Goal: Communication & Community: Share content

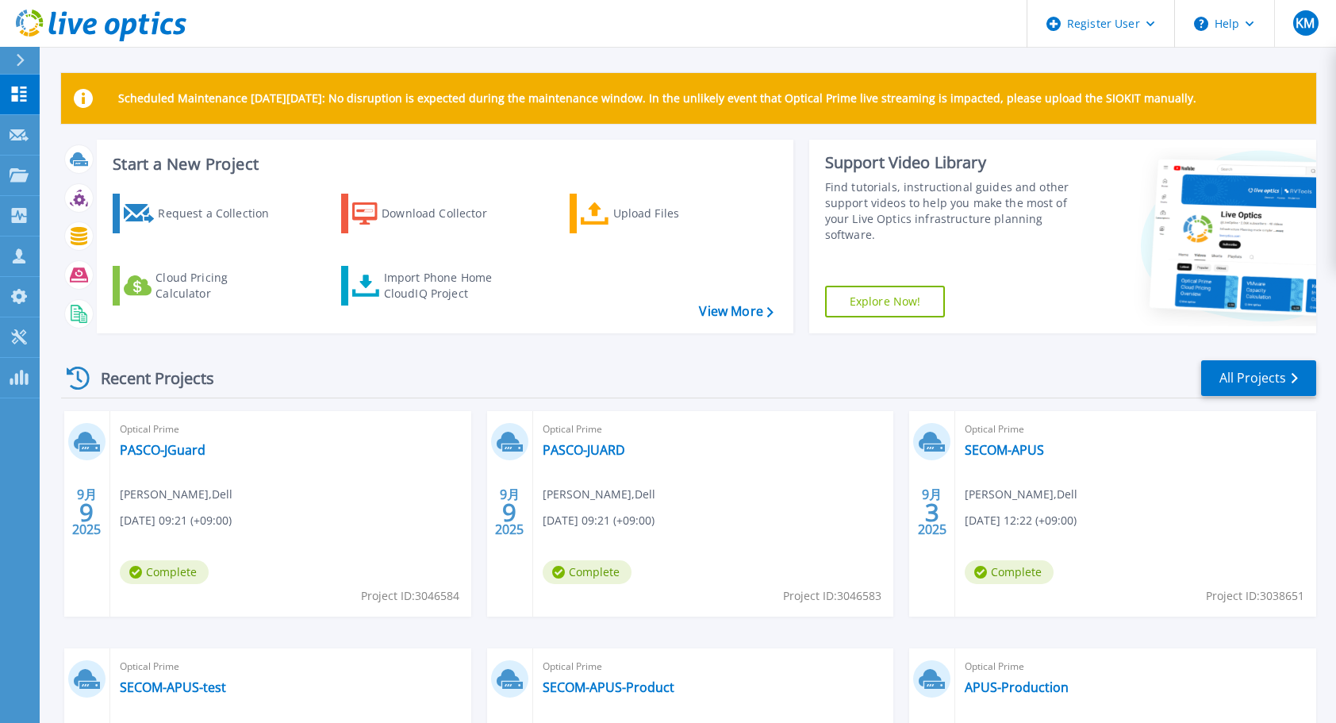
click at [526, 373] on div "Recent Projects All Projects" at bounding box center [688, 378] width 1255 height 40
click at [1228, 370] on link "All Projects" at bounding box center [1258, 378] width 115 height 36
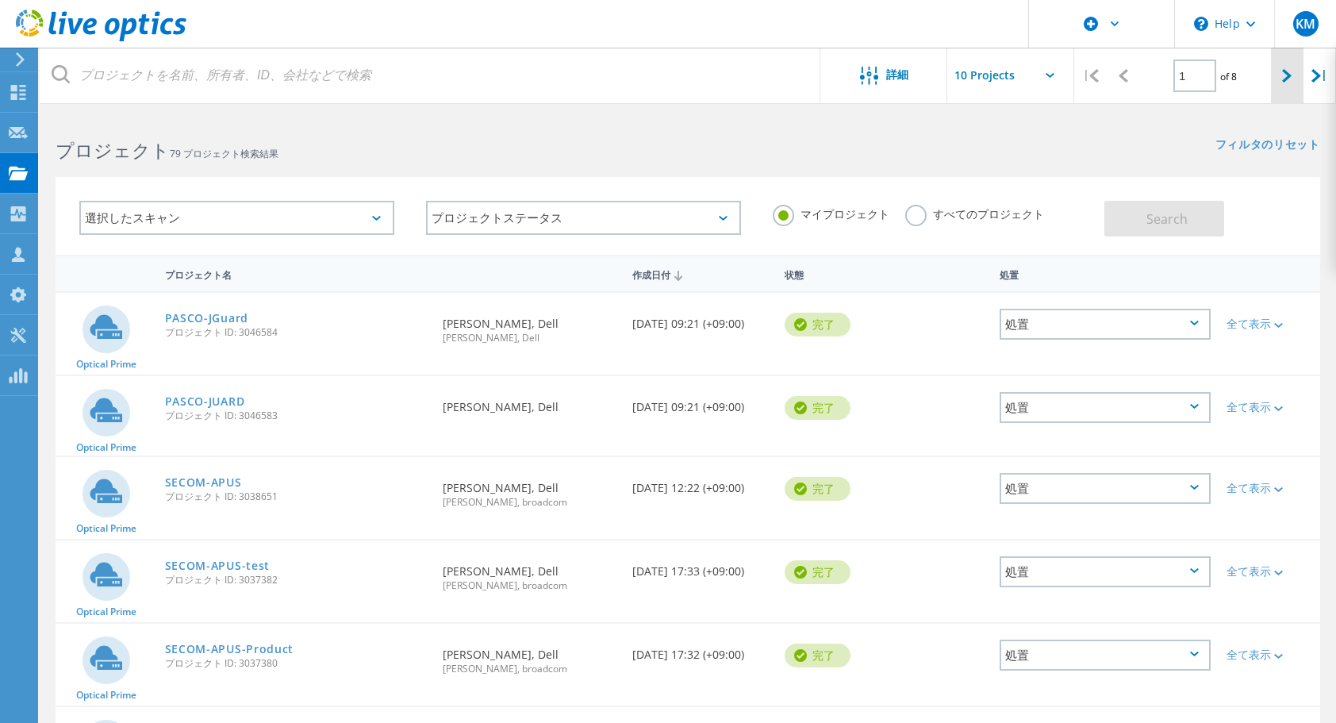
click at [1282, 84] on div at bounding box center [1287, 76] width 33 height 56
type input "2"
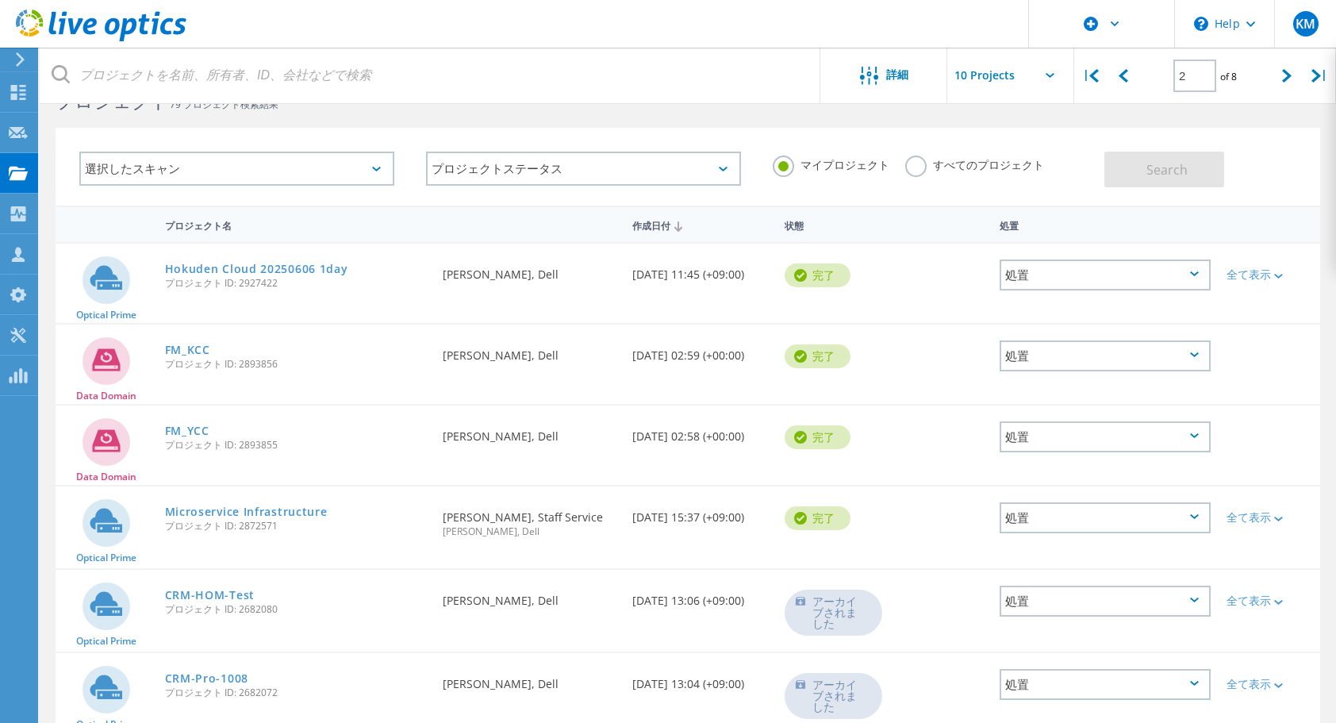
scroll to position [79, 0]
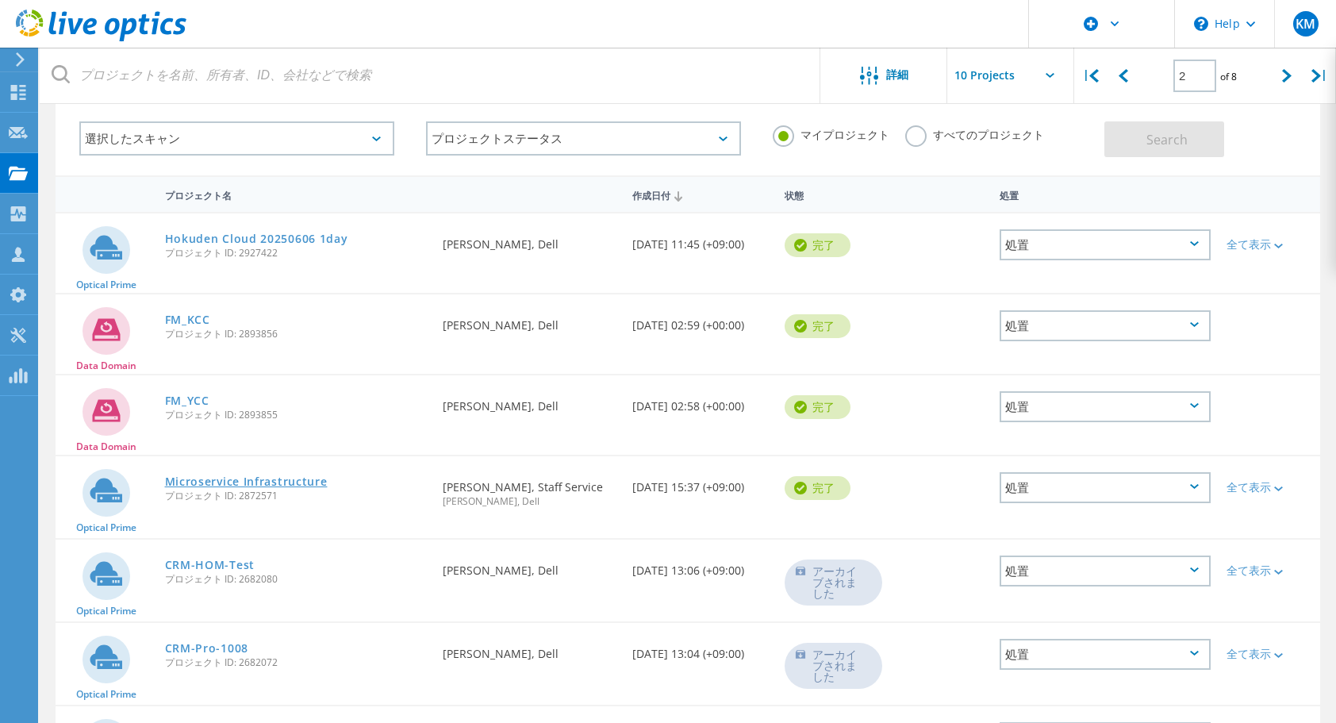
click at [278, 476] on link "Microservice Infrastructure" at bounding box center [246, 481] width 163 height 11
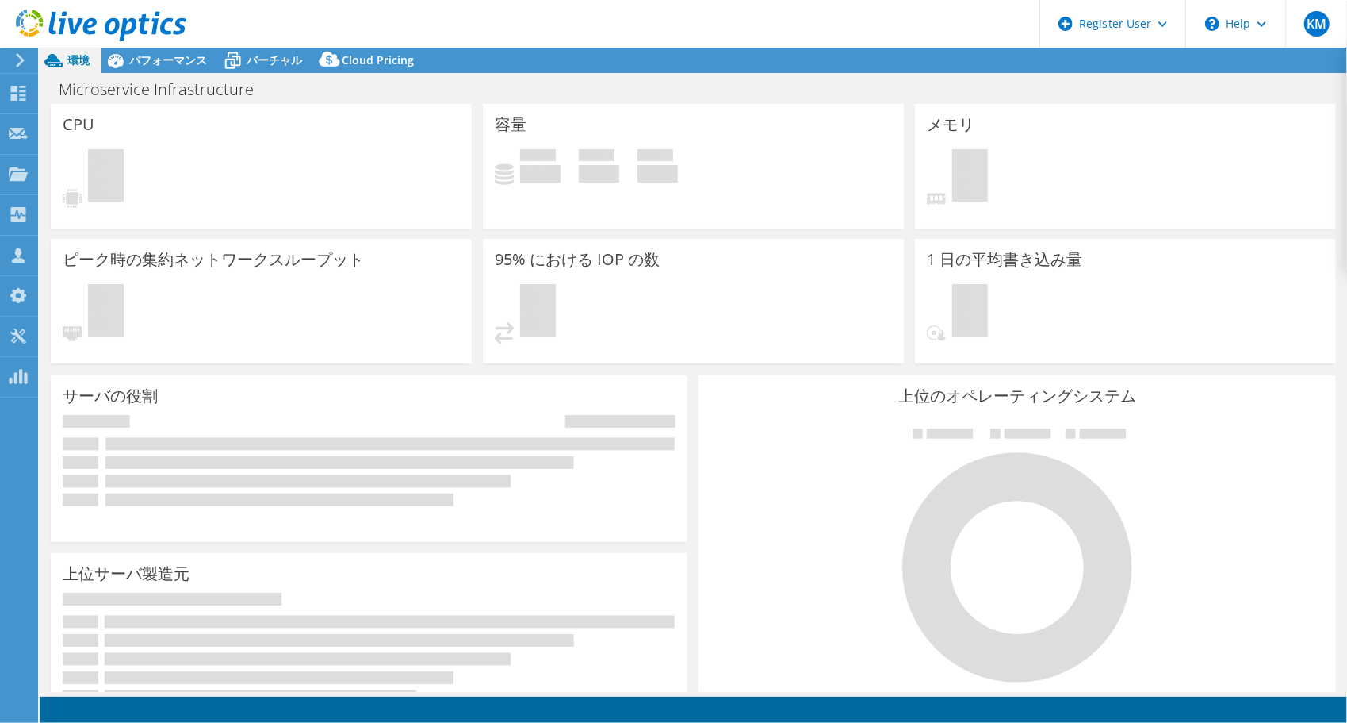
select select "[GEOGRAPHIC_DATA]"
select select "JPY"
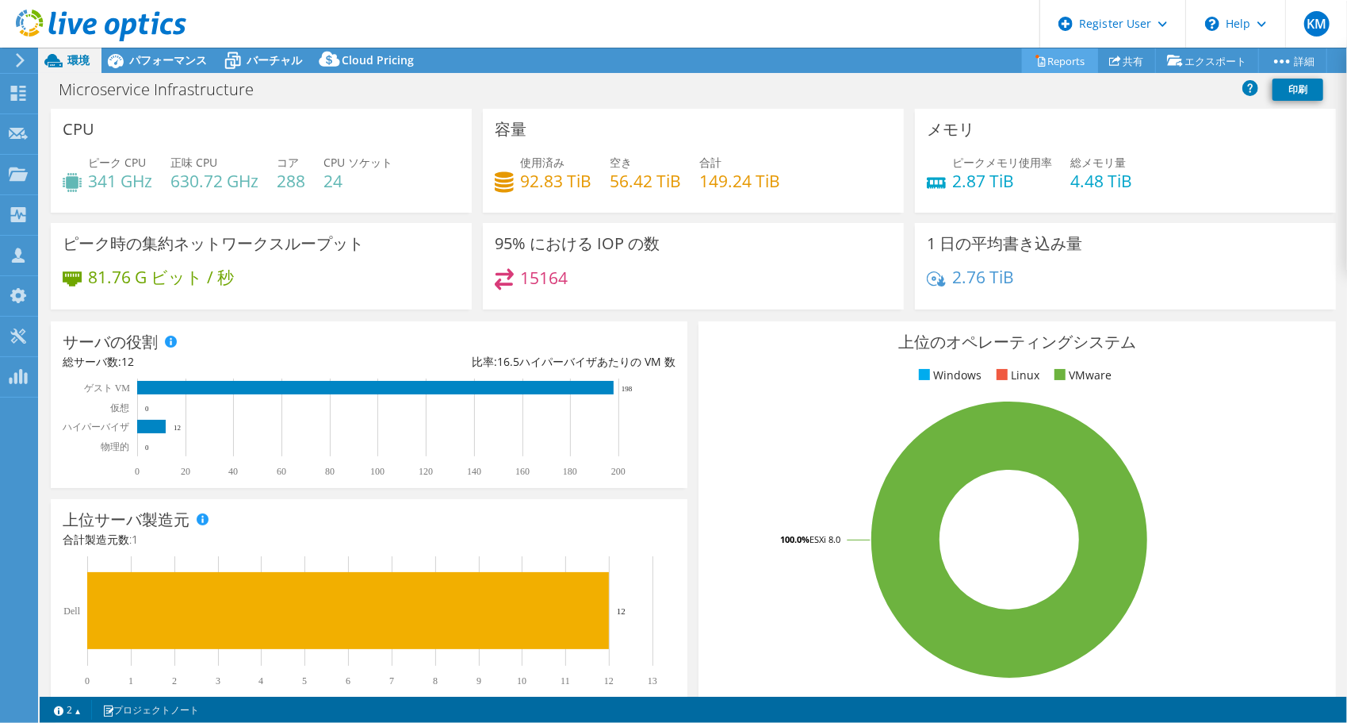
click at [1064, 63] on link "Reports" at bounding box center [1060, 60] width 76 height 25
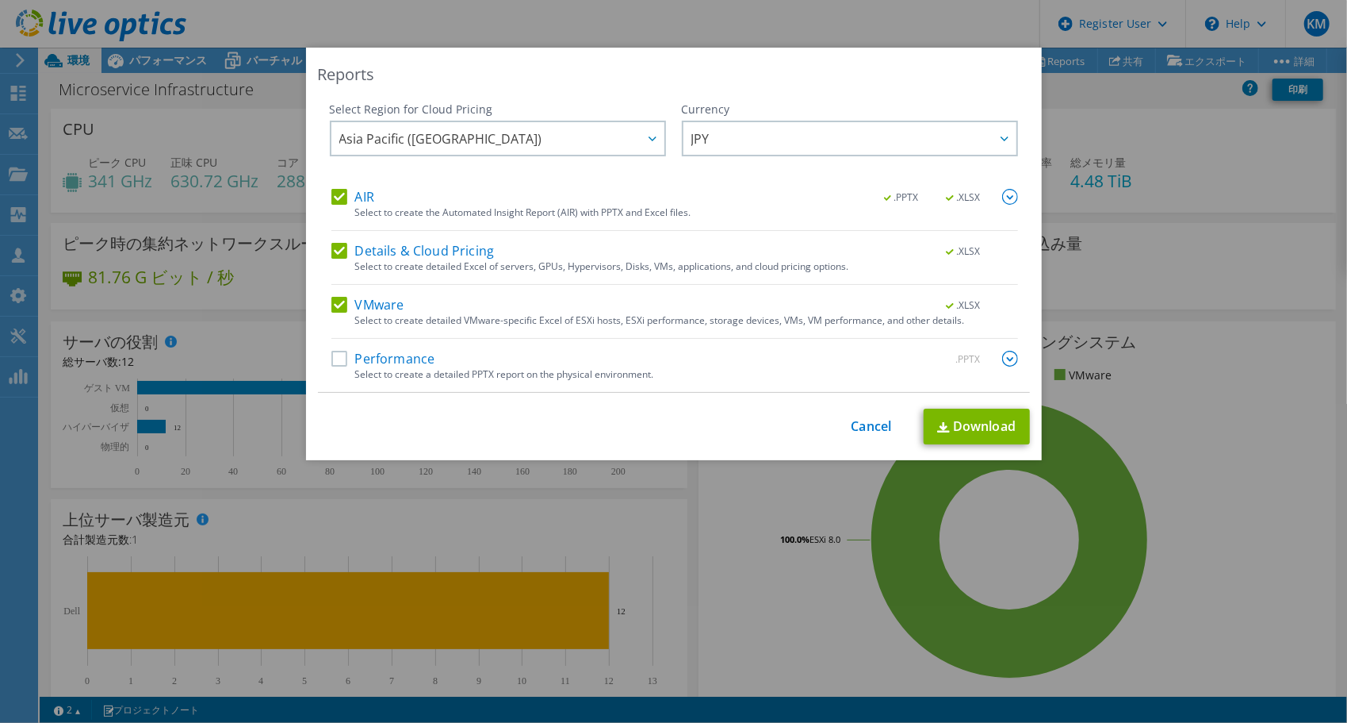
click at [404, 351] on label "Performance" at bounding box center [384, 359] width 104 height 16
click at [0, 0] on input "Performance" at bounding box center [0, 0] width 0 height 0
click at [958, 427] on link "Download" at bounding box center [977, 426] width 106 height 36
click at [855, 424] on link "Cancel" at bounding box center [872, 426] width 40 height 15
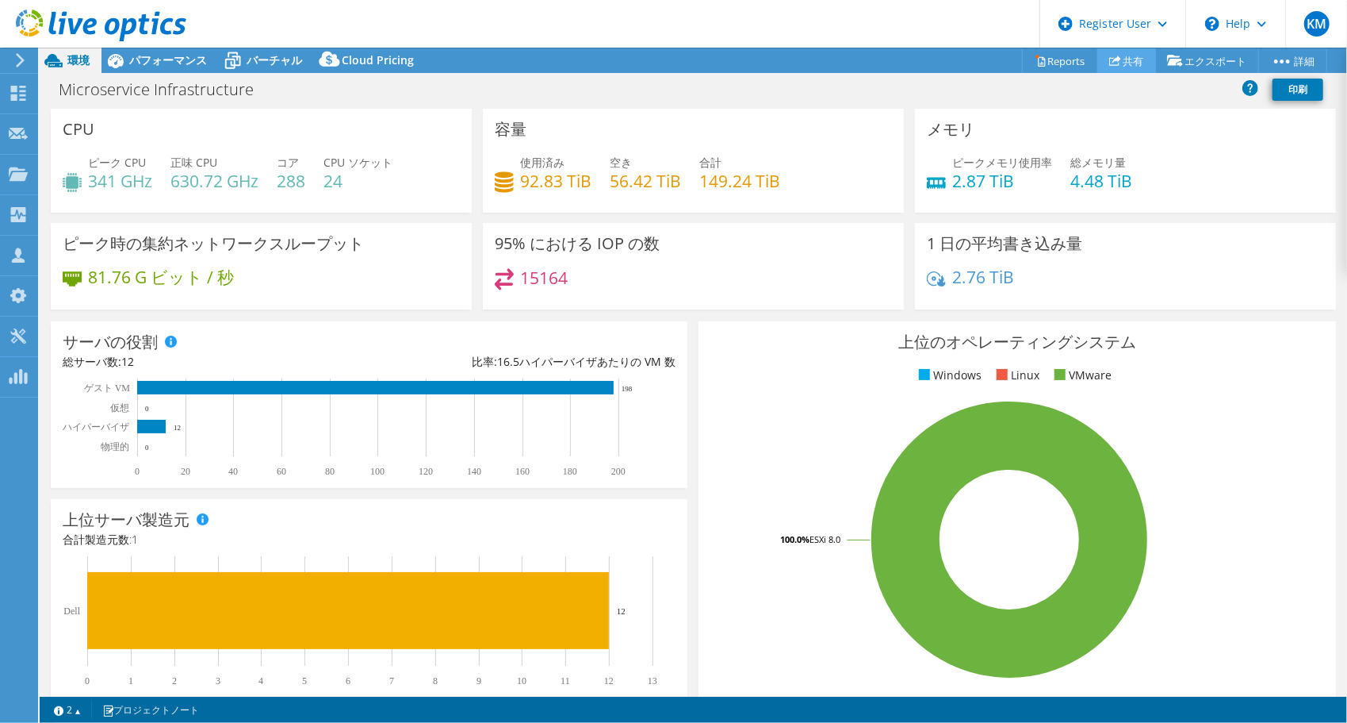
click at [1131, 60] on link "共有" at bounding box center [1127, 60] width 59 height 25
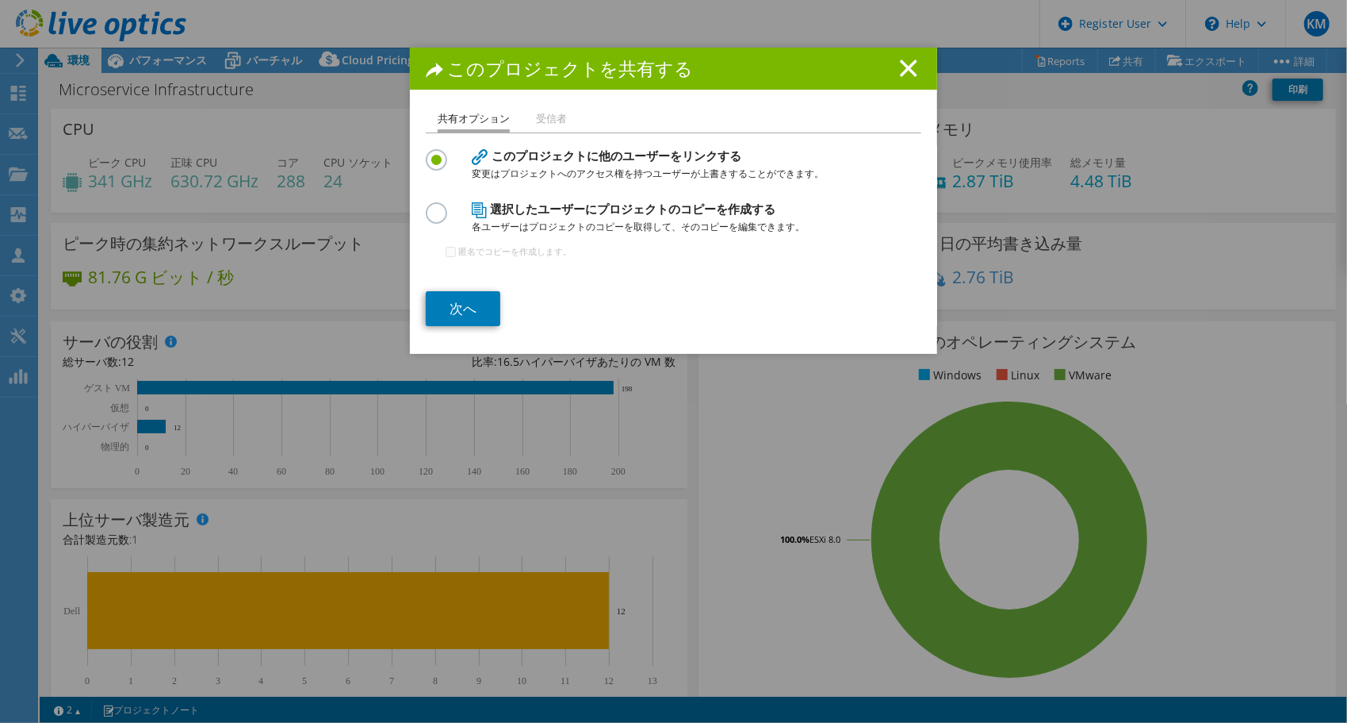
click at [555, 121] on li "受信者" at bounding box center [551, 119] width 31 height 20
click at [553, 120] on li "受信者" at bounding box center [551, 119] width 31 height 20
click at [459, 315] on link "次へ" at bounding box center [463, 308] width 75 height 35
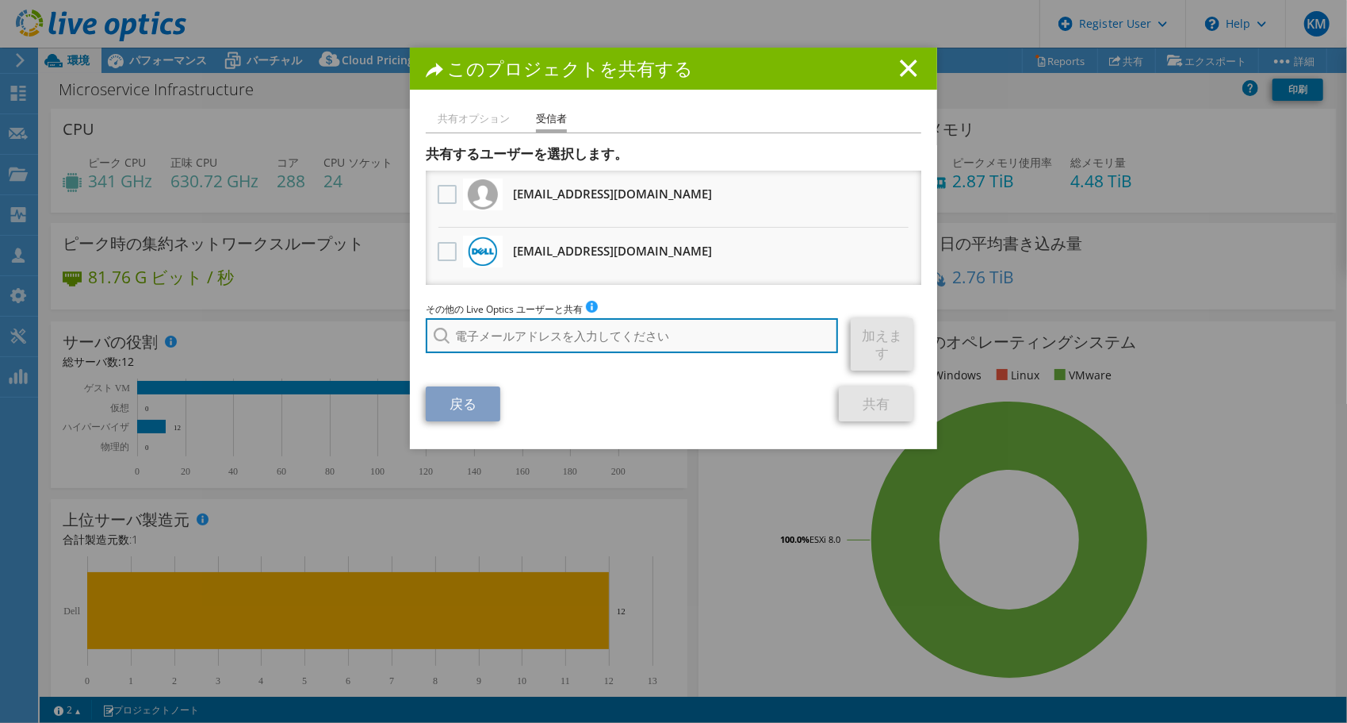
click at [600, 331] on input "search" at bounding box center [632, 335] width 412 height 35
paste input "takayuki.tamura@dell.com"
type input "Takayuki.Tamura@dell.com"
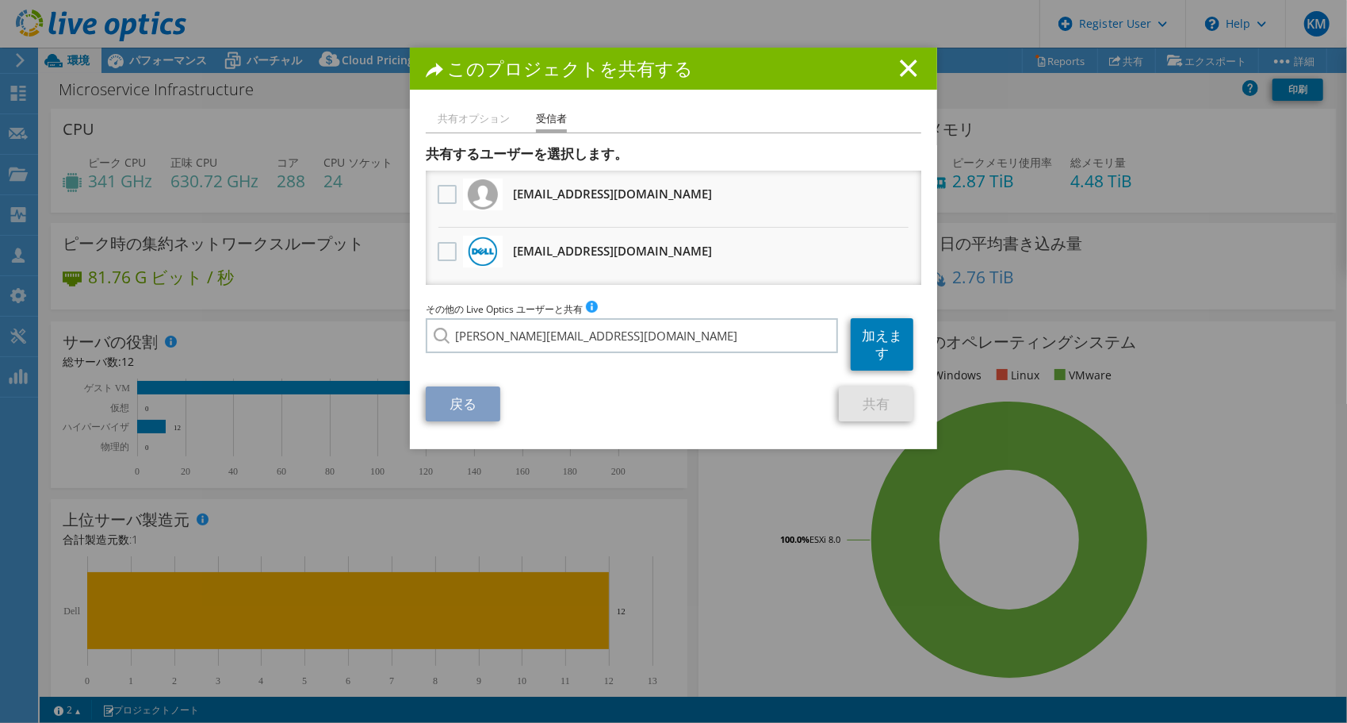
click at [573, 355] on div "その他の Live Optics ユーザーと共有 単一のメールアドレスを入力し、追加をクリックしてください。一度に追加できるメールアドレスは 1 つだけです。…" at bounding box center [674, 336] width 496 height 70
click at [728, 387] on div "戻る 共有" at bounding box center [674, 403] width 496 height 35
click at [880, 353] on link "加えます" at bounding box center [882, 344] width 63 height 52
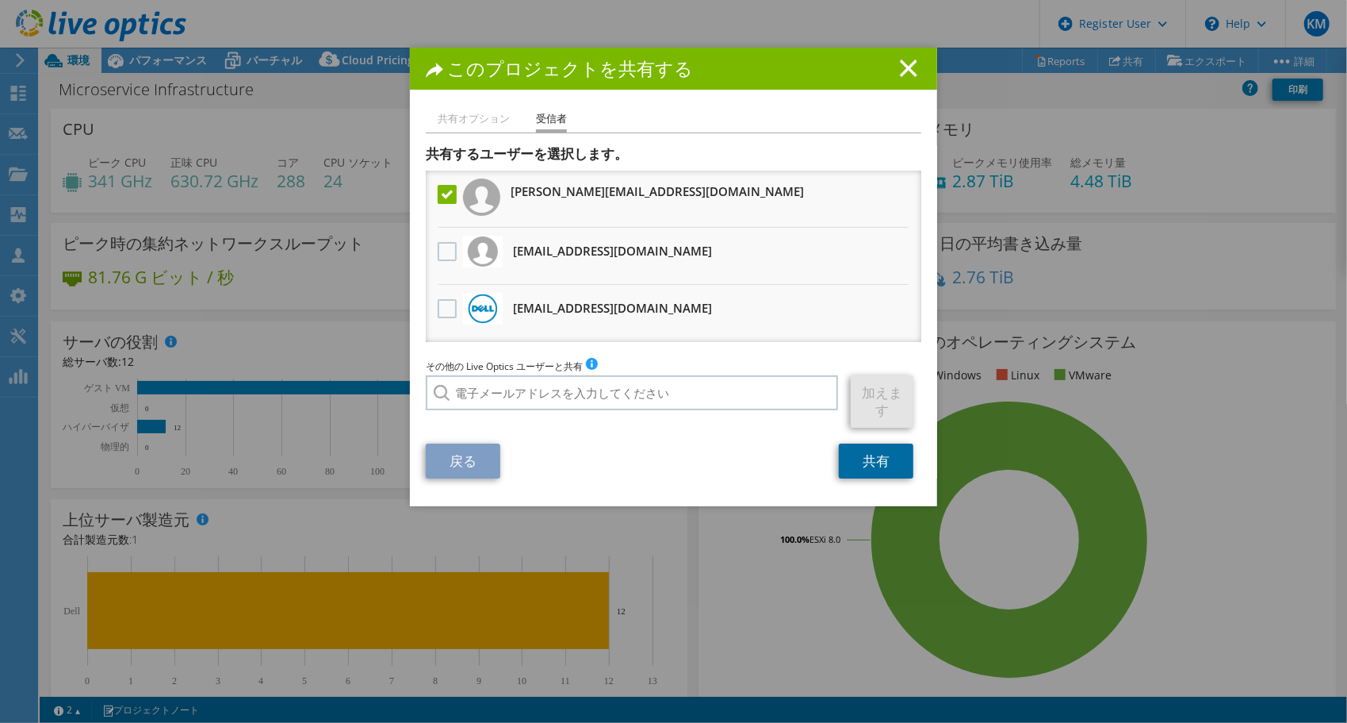
click at [872, 444] on link "共有" at bounding box center [876, 460] width 75 height 35
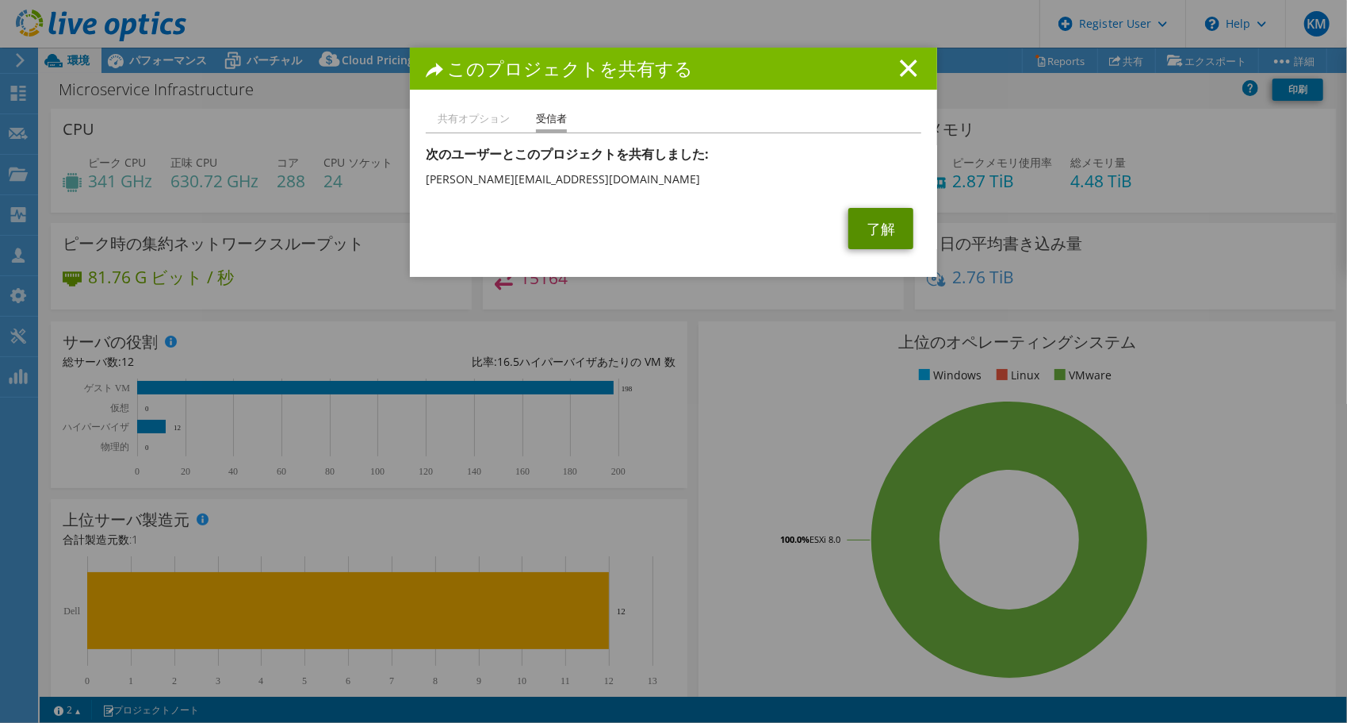
click at [863, 224] on link "了解" at bounding box center [881, 228] width 65 height 41
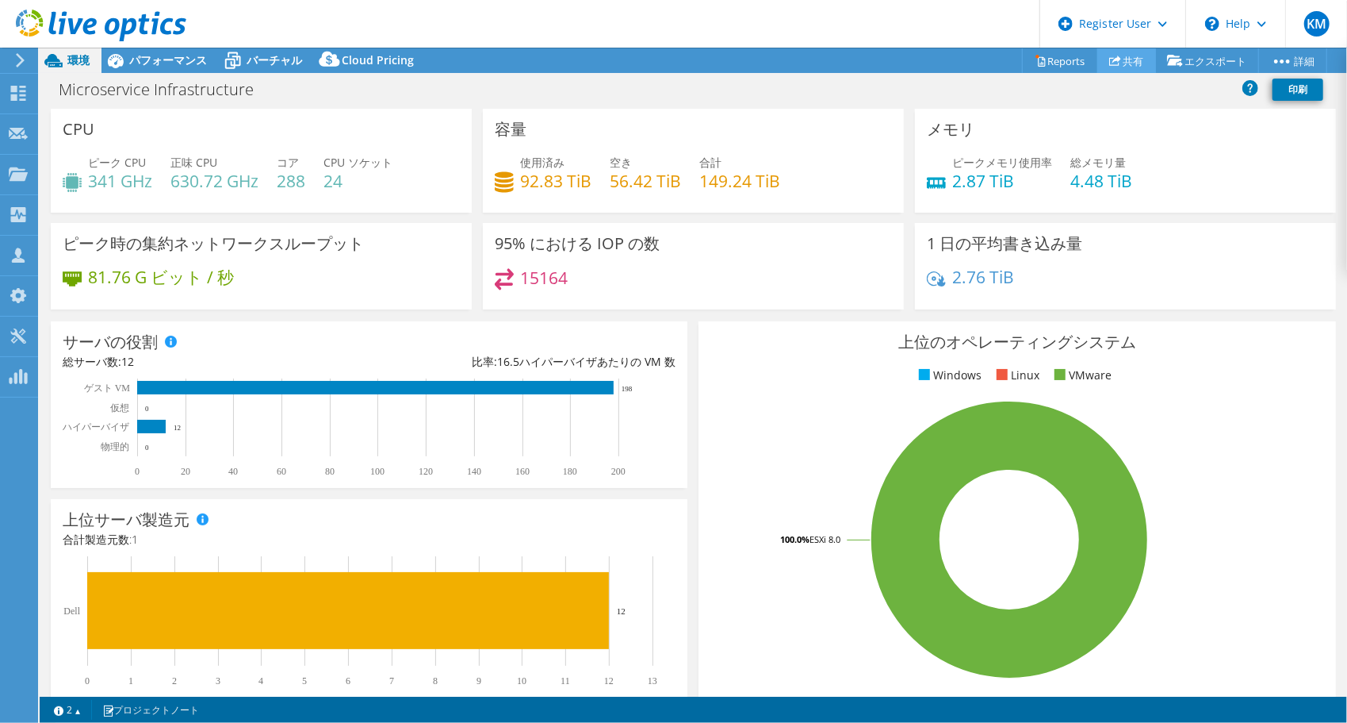
click at [1121, 61] on link "共有" at bounding box center [1127, 60] width 59 height 25
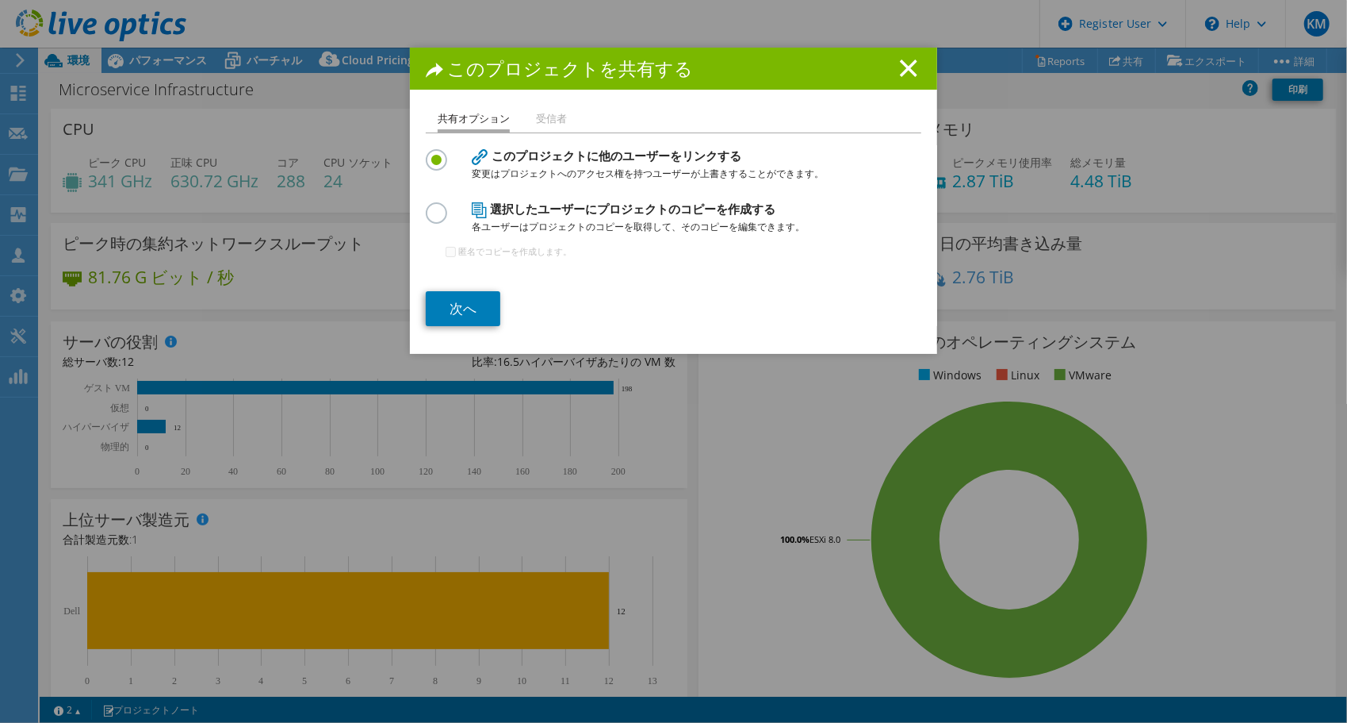
click at [549, 117] on li "受信者" at bounding box center [551, 119] width 31 height 20
click at [471, 301] on link "次へ" at bounding box center [463, 308] width 75 height 35
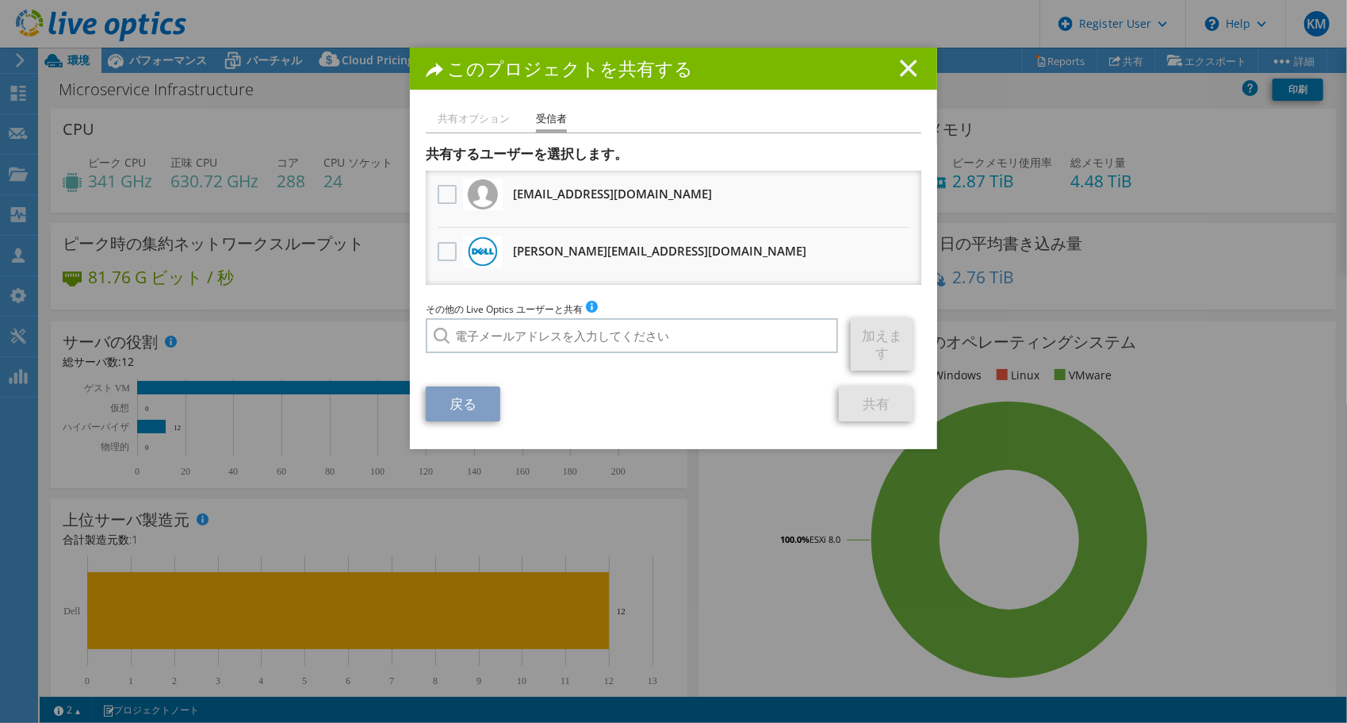
click at [903, 71] on icon at bounding box center [908, 67] width 17 height 17
